Goal: Information Seeking & Learning: Check status

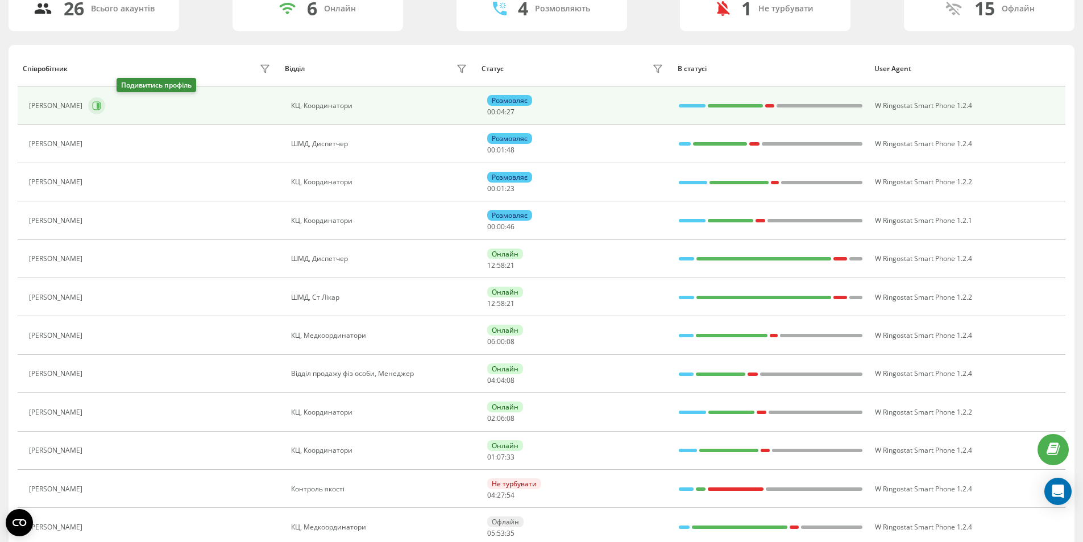
click at [105, 106] on button at bounding box center [96, 105] width 17 height 17
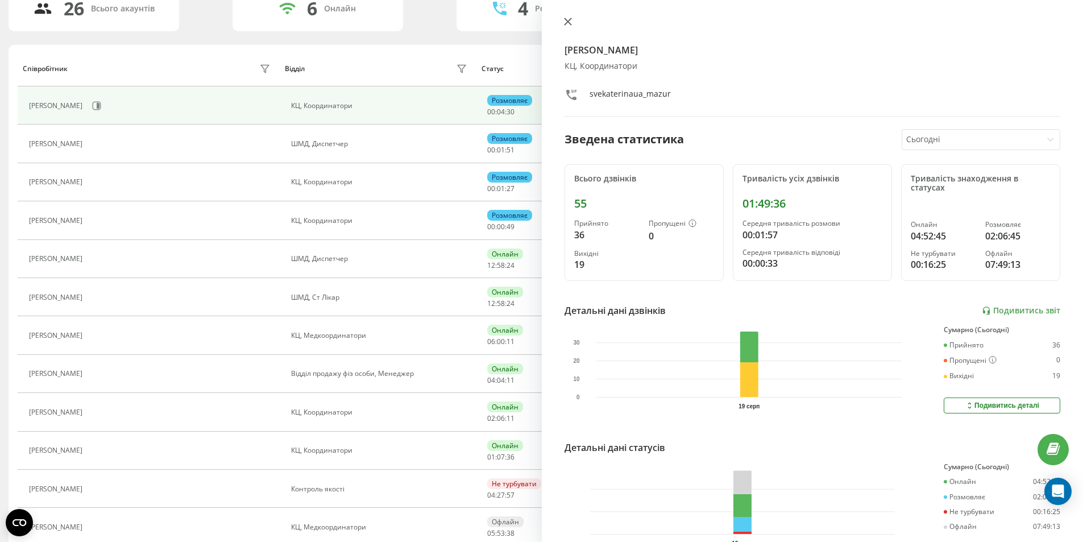
click at [568, 23] on icon at bounding box center [568, 22] width 8 height 8
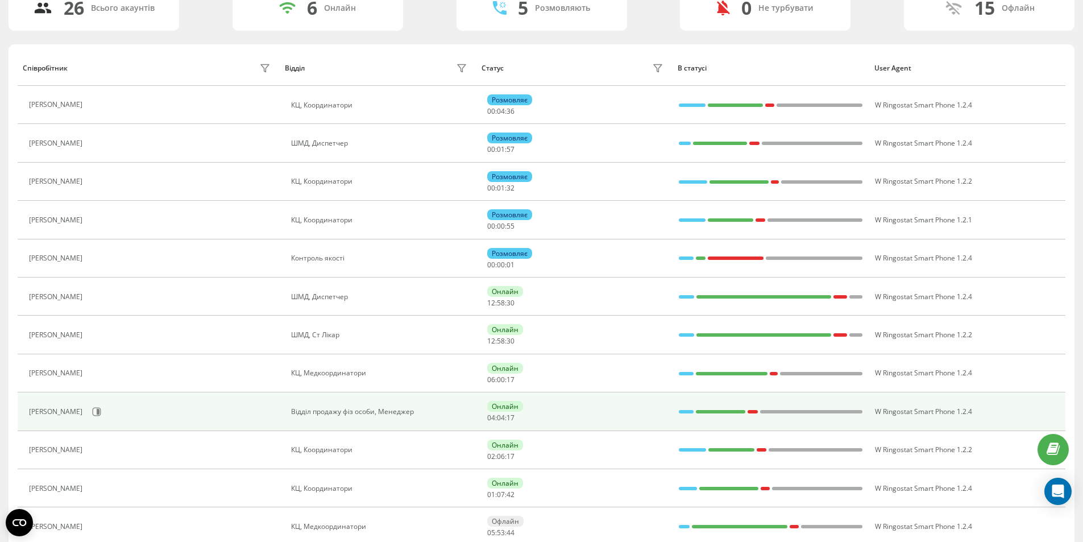
scroll to position [94, 0]
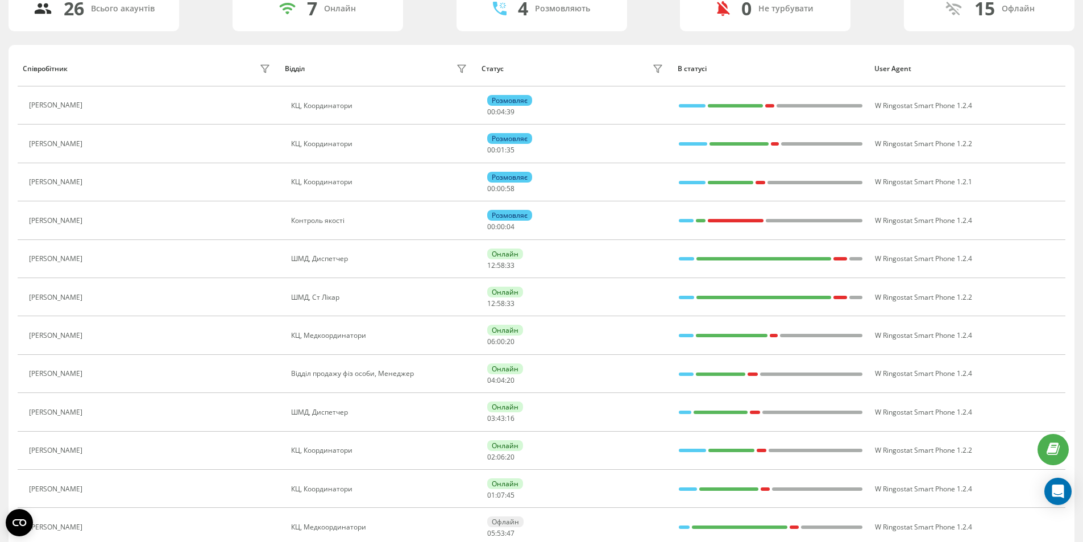
click at [158, 143] on div "[PERSON_NAME]" at bounding box center [151, 144] width 244 height 16
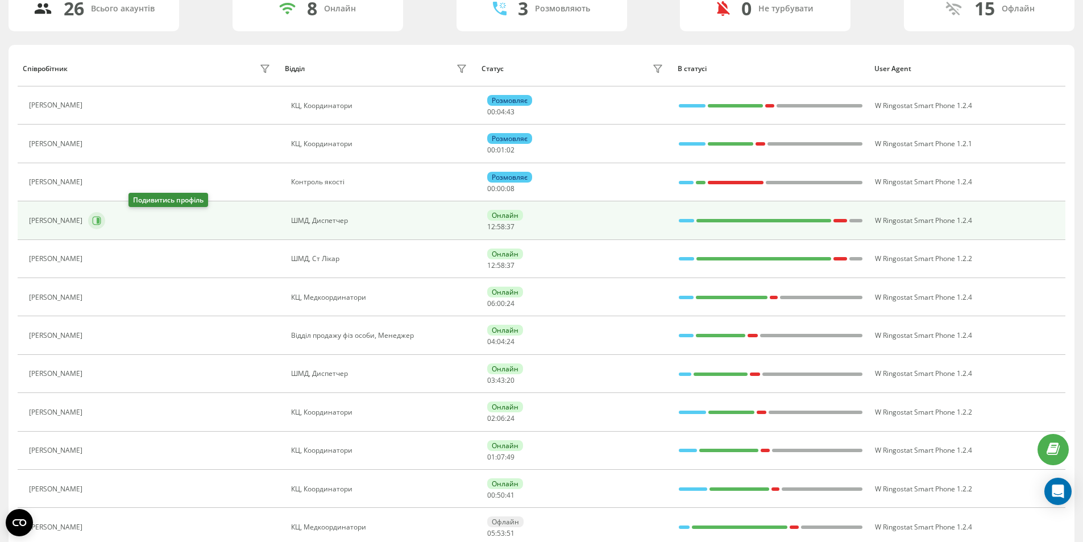
click at [105, 224] on button at bounding box center [96, 220] width 17 height 17
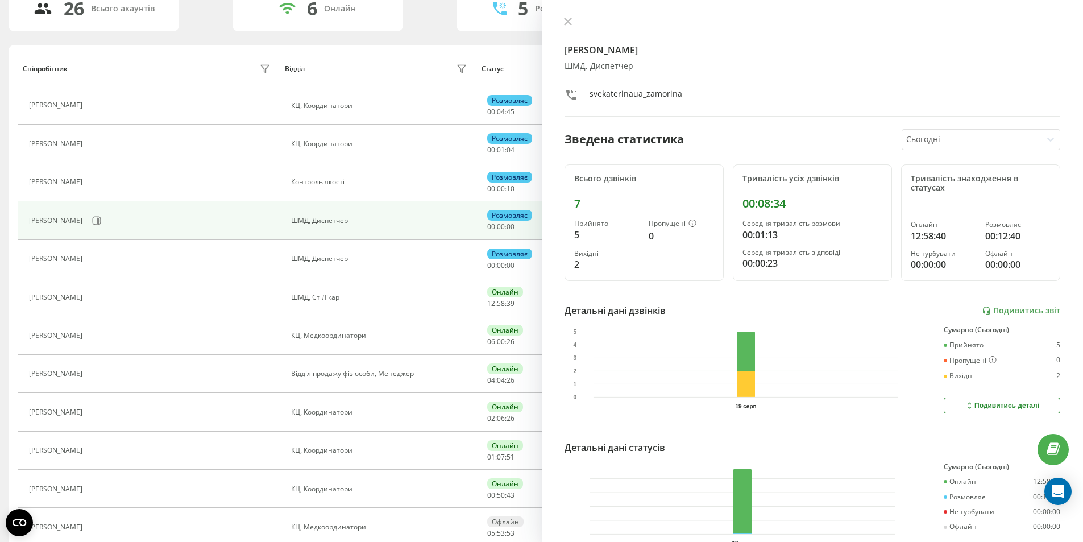
drag, startPoint x: 569, startPoint y: 20, endPoint x: 560, endPoint y: 18, distance: 9.3
click at [569, 19] on icon at bounding box center [568, 22] width 8 height 8
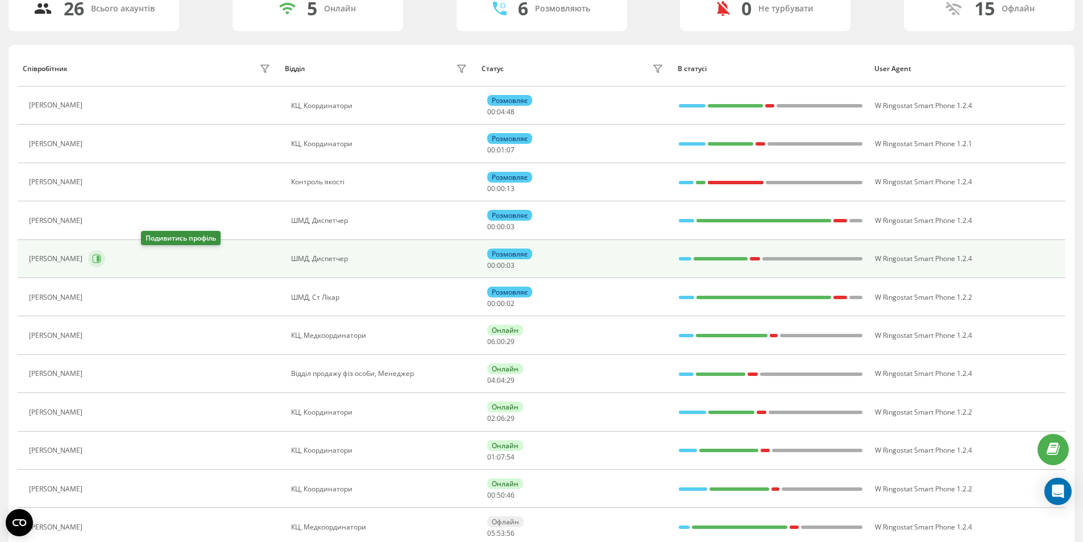
click at [99, 260] on icon at bounding box center [98, 259] width 3 height 6
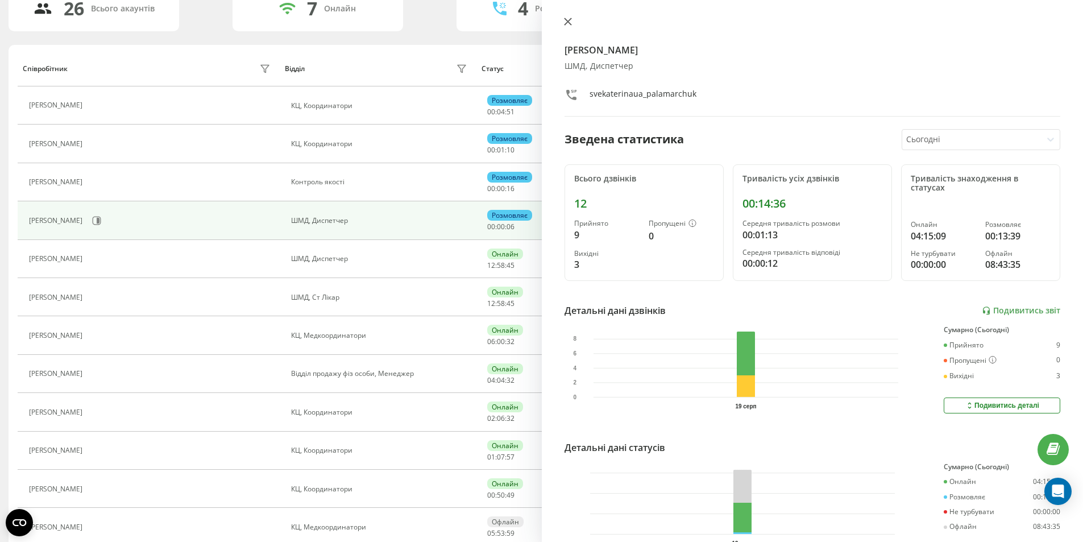
click at [567, 19] on icon at bounding box center [568, 22] width 8 height 8
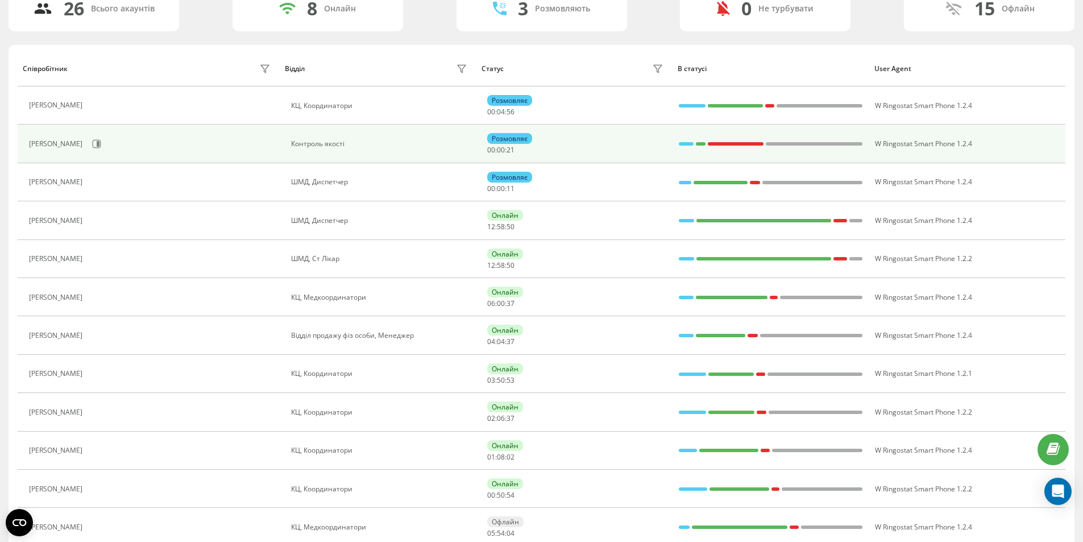
click at [133, 144] on div "[PERSON_NAME]" at bounding box center [151, 143] width 244 height 19
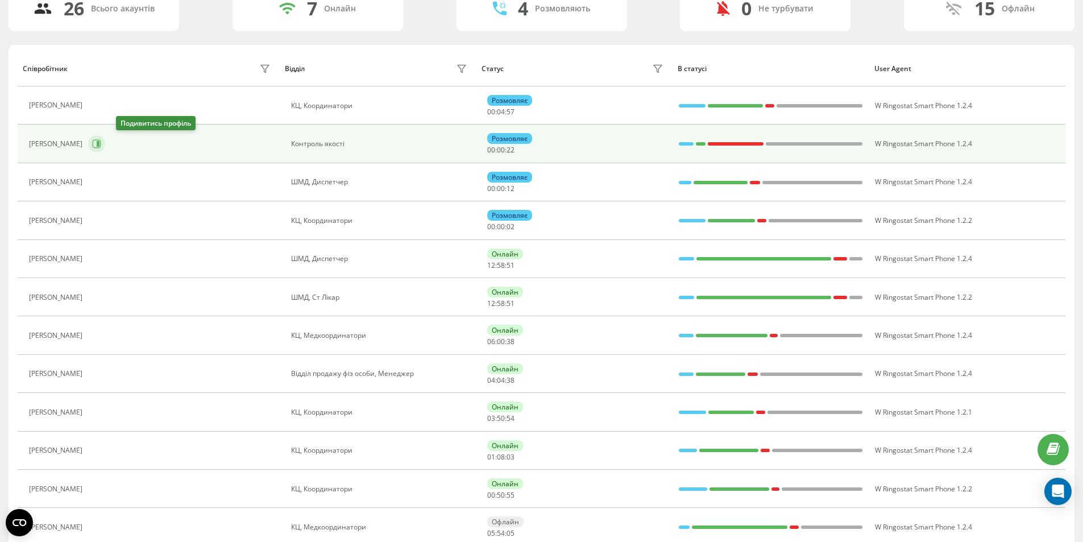
click at [99, 143] on icon at bounding box center [98, 144] width 3 height 6
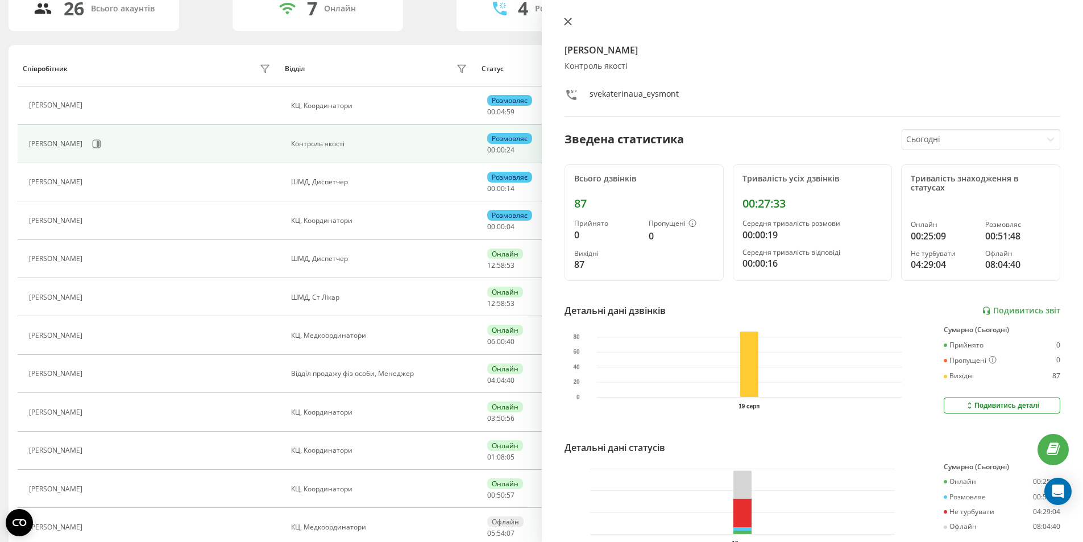
click at [570, 21] on icon at bounding box center [568, 22] width 8 height 8
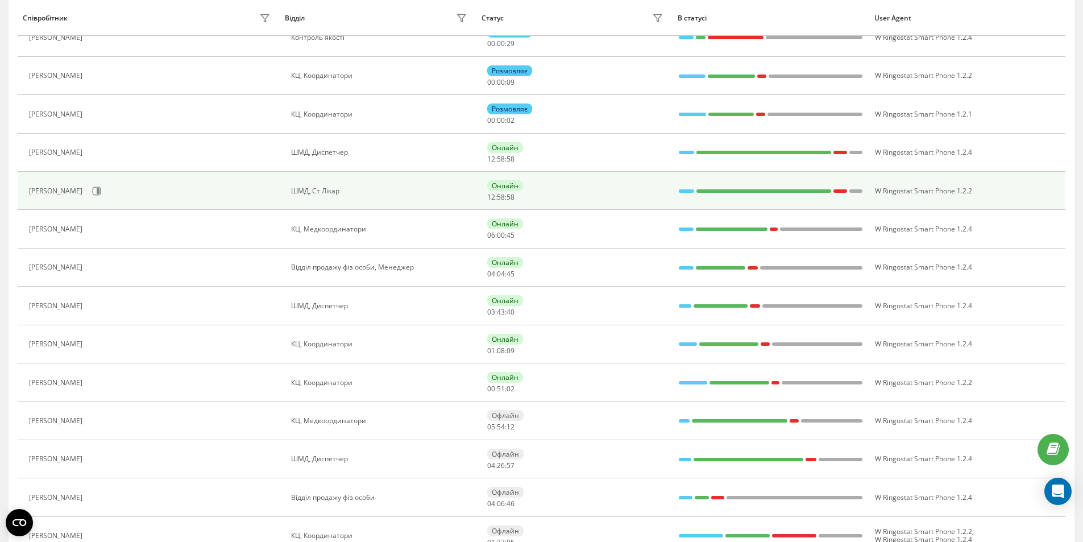
scroll to position [208, 0]
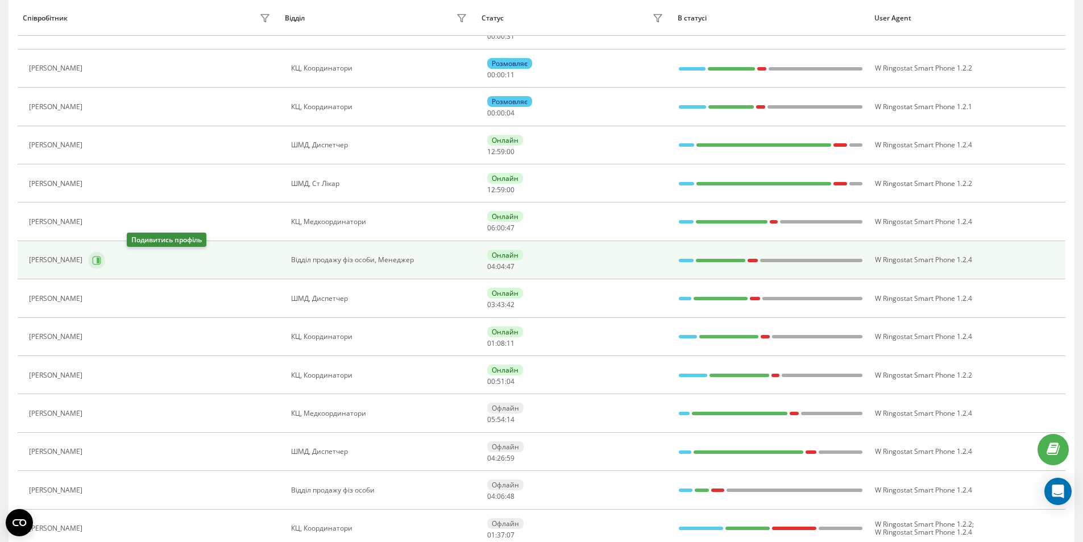
click at [99, 261] on icon at bounding box center [98, 260] width 3 height 6
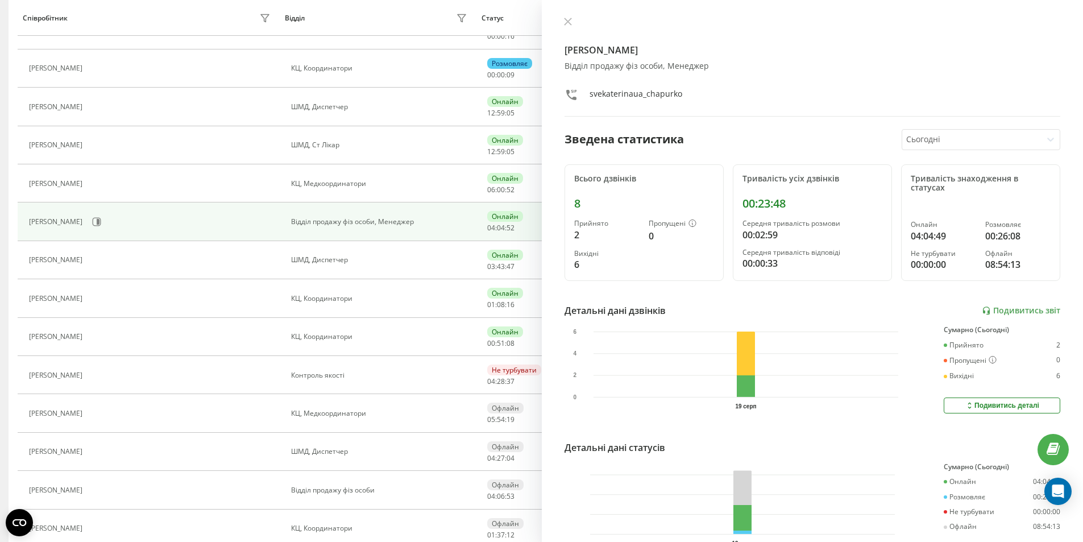
click at [570, 20] on icon at bounding box center [568, 22] width 8 height 8
